Goal: Task Accomplishment & Management: Use online tool/utility

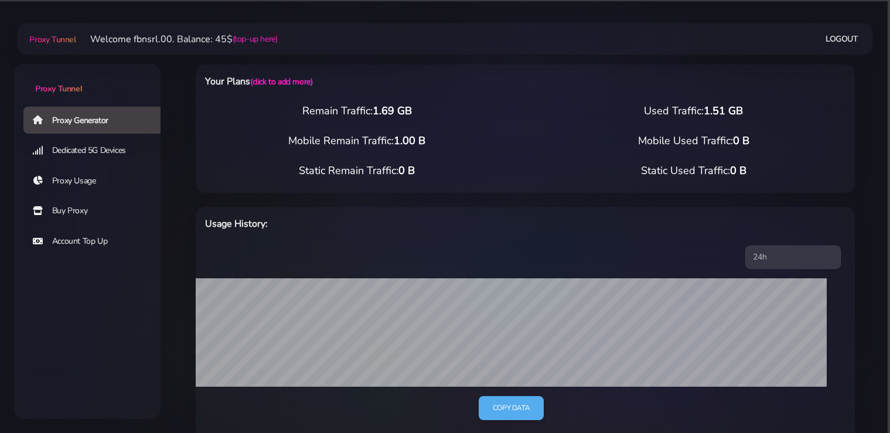
select select "static"
select select "IT"
select select "static"
select select "IT"
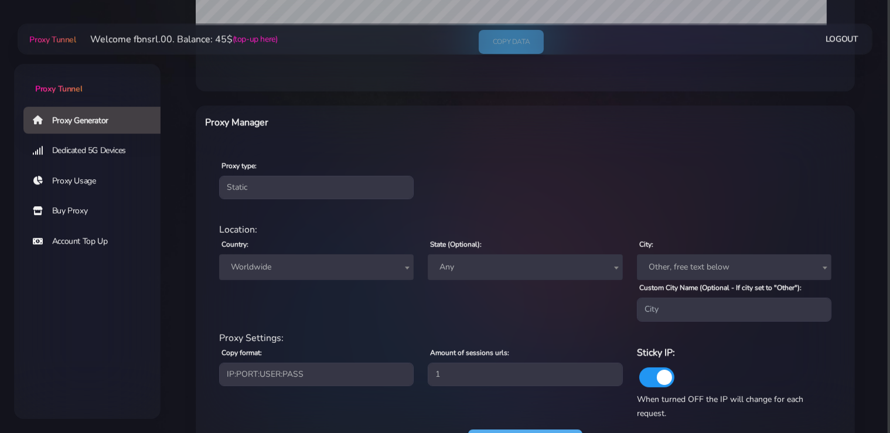
scroll to position [422, 0]
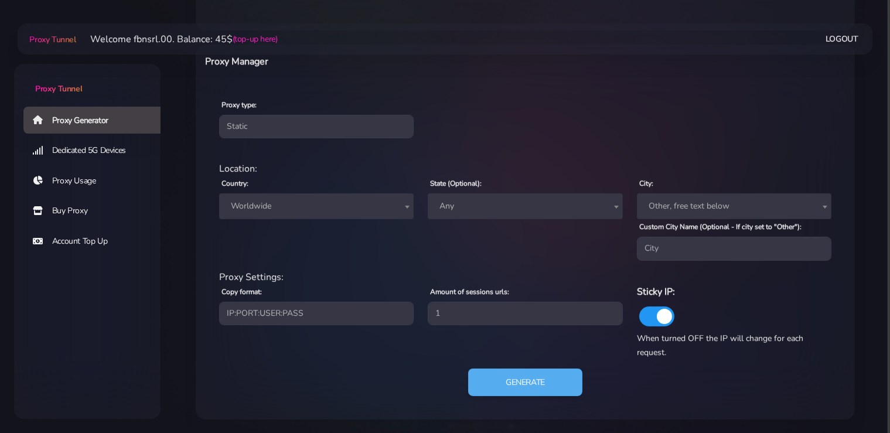
click at [289, 207] on span "Worldwide" at bounding box center [316, 206] width 180 height 16
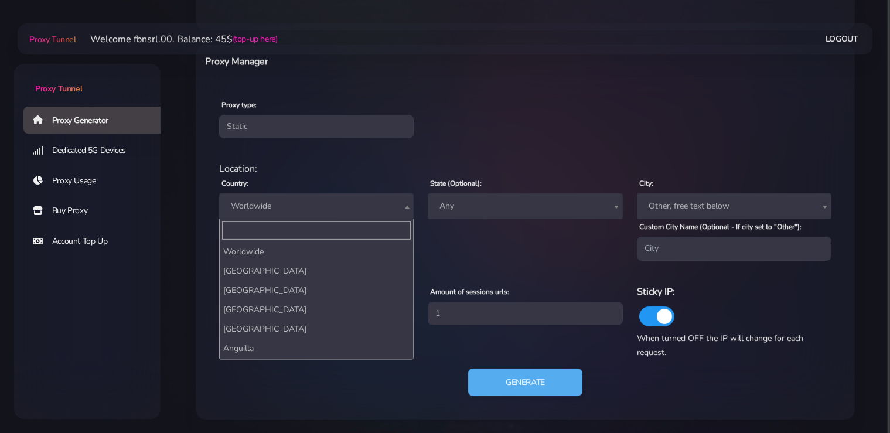
scroll to position [2119, 0]
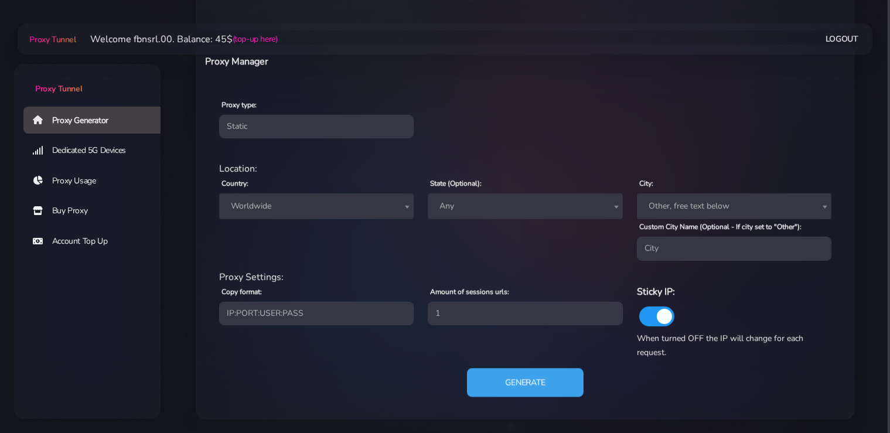
click at [540, 378] on button "Generate" at bounding box center [525, 382] width 117 height 29
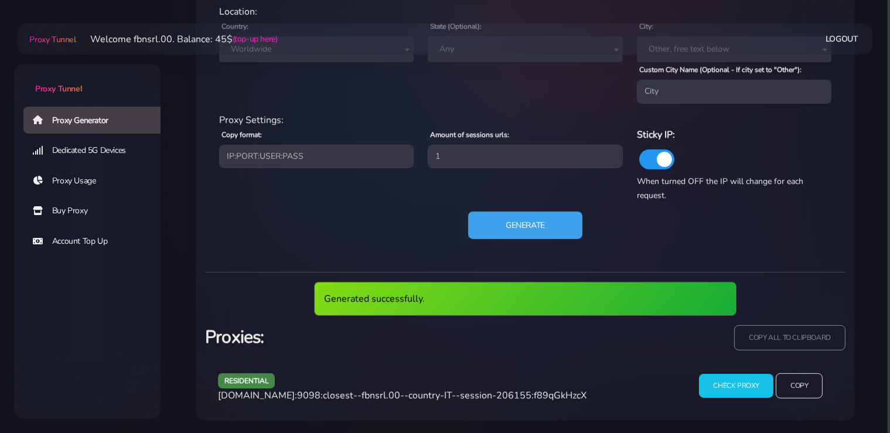
scroll to position [537, 0]
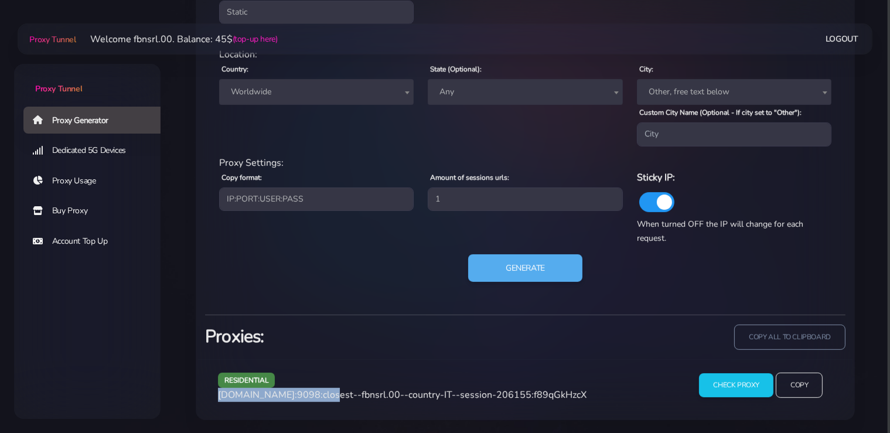
drag, startPoint x: 320, startPoint y: 394, endPoint x: 220, endPoint y: 397, distance: 100.8
click at [220, 397] on span "[DOMAIN_NAME]:9098:closest--fbnsrl.00--country-IT--session-206155:f89qGkHzcX" at bounding box center [402, 394] width 368 height 13
copy span "[DOMAIN_NAME]:9098"
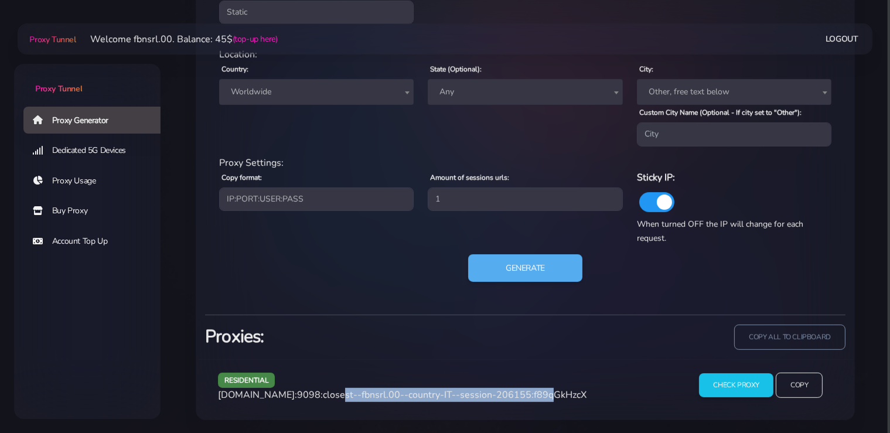
drag, startPoint x: 526, startPoint y: 397, endPoint x: 324, endPoint y: 395, distance: 202.1
click at [324, 395] on span "[DOMAIN_NAME]:9098:closest--fbnsrl.00--country-IT--session-206155:f89qGkHzcX" at bounding box center [402, 394] width 368 height 13
copy span "closest--fbnsrl.00--country-IT--session-206155"
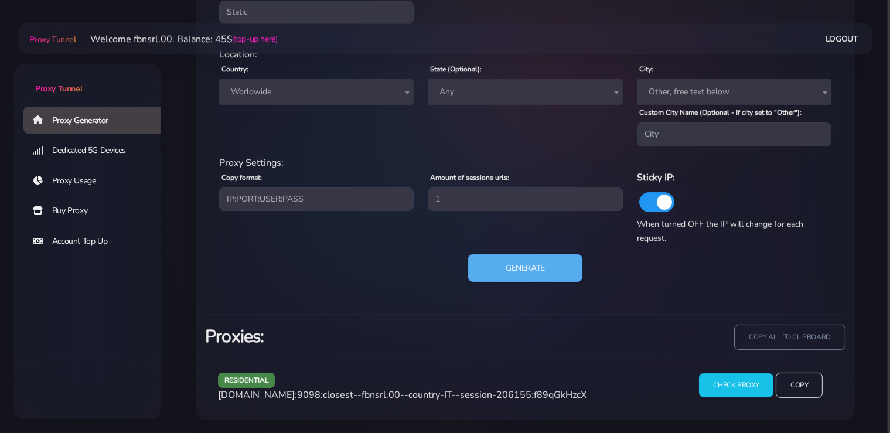
click at [545, 395] on span "[DOMAIN_NAME]:9098:closest--fbnsrl.00--country-IT--session-206155:f89qGkHzcX" at bounding box center [402, 394] width 368 height 13
copy span "f89qGkHzcX"
